Goal: Information Seeking & Learning: Learn about a topic

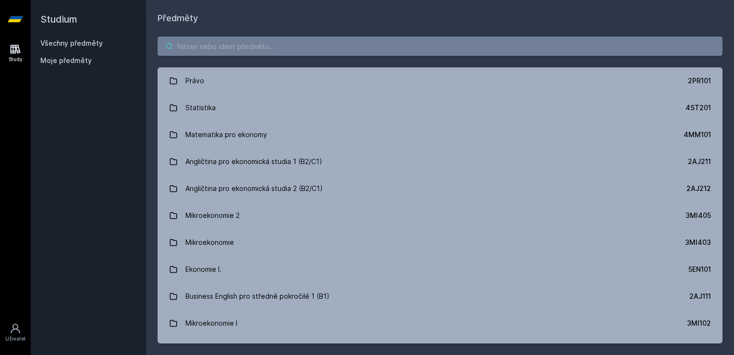
click at [189, 49] on input "search" at bounding box center [440, 46] width 565 height 19
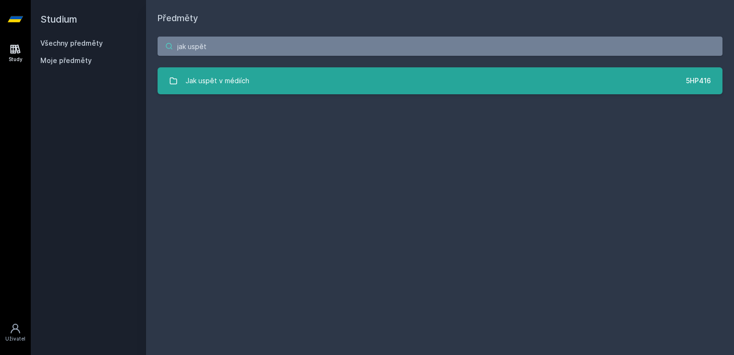
type input "jak uspět"
click at [229, 86] on div "Jak uspět v médiích" at bounding box center [217, 80] width 64 height 19
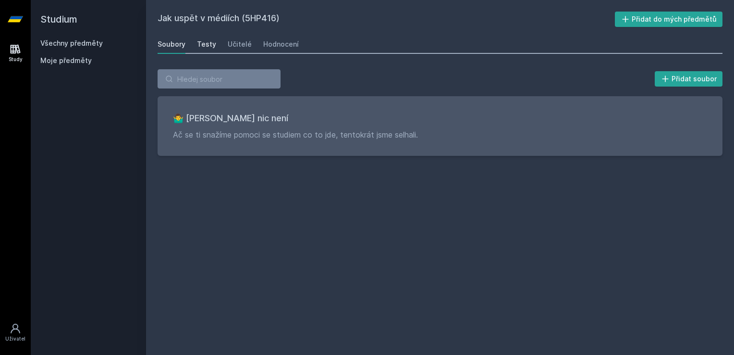
click at [213, 44] on div "Testy" at bounding box center [206, 44] width 19 height 10
click at [234, 48] on div "Učitelé" at bounding box center [240, 44] width 24 height 10
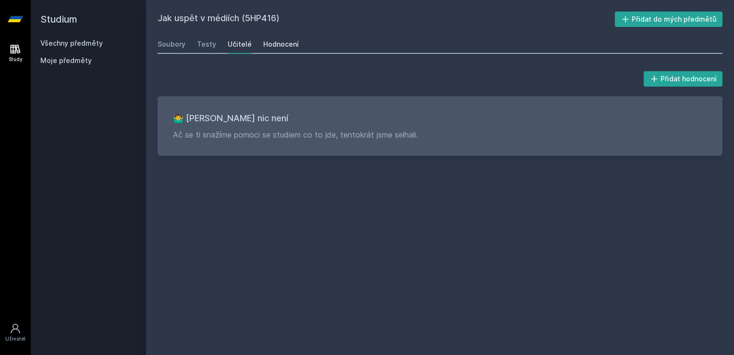
click at [270, 47] on div "Hodnocení" at bounding box center [281, 44] width 36 height 10
